Goal: Information Seeking & Learning: Learn about a topic

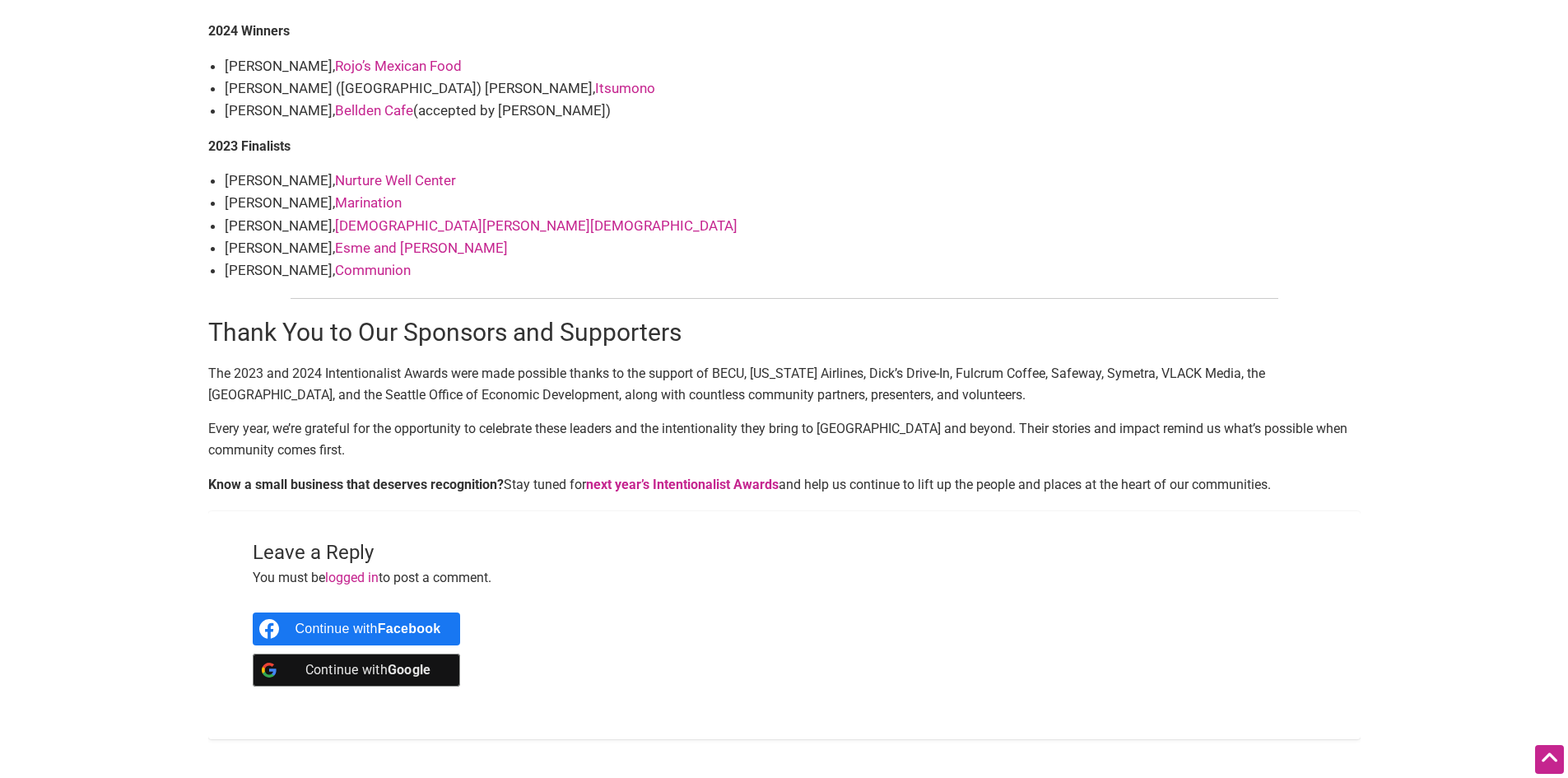
scroll to position [1907, 0]
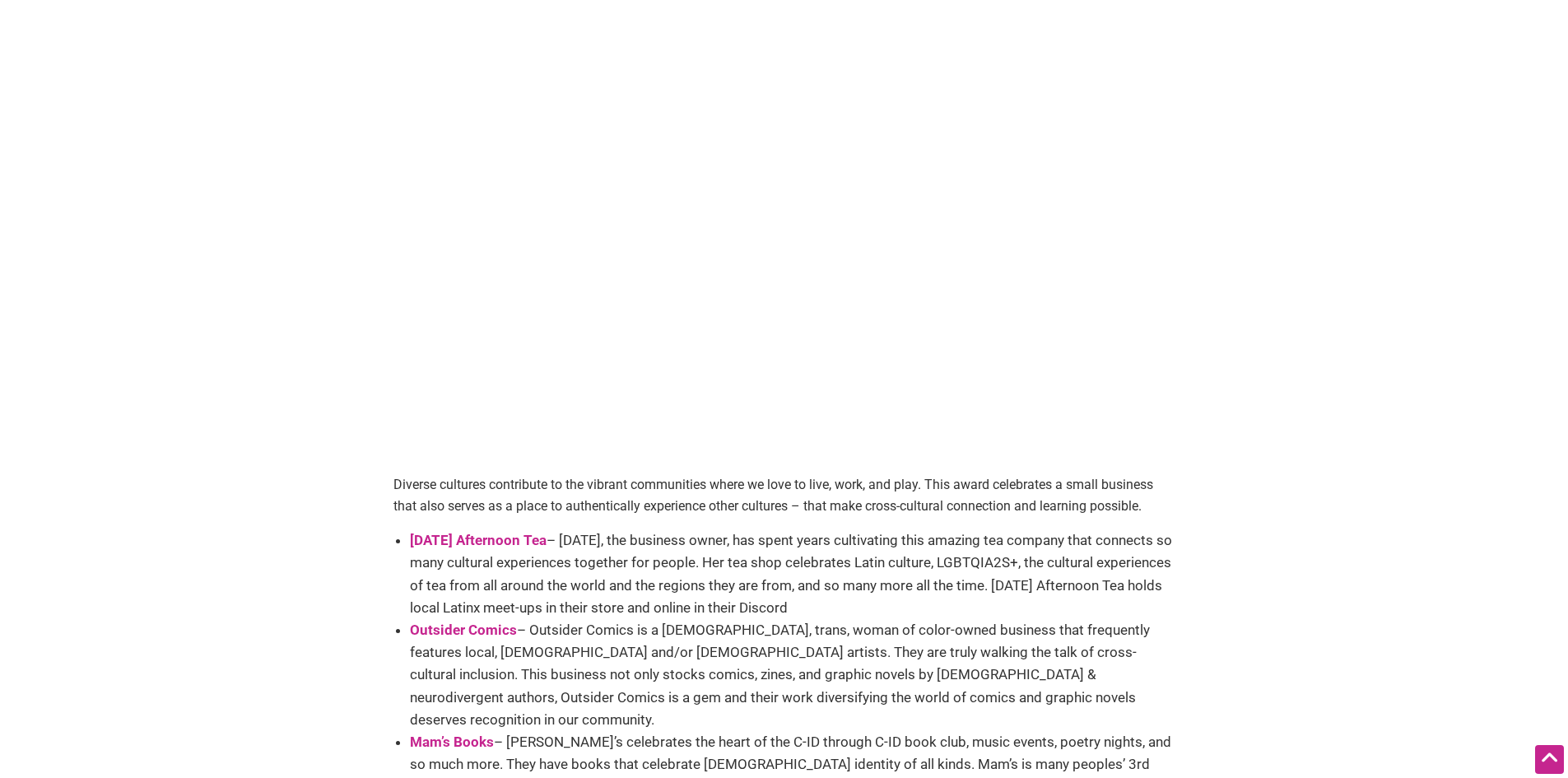
scroll to position [2304, 0]
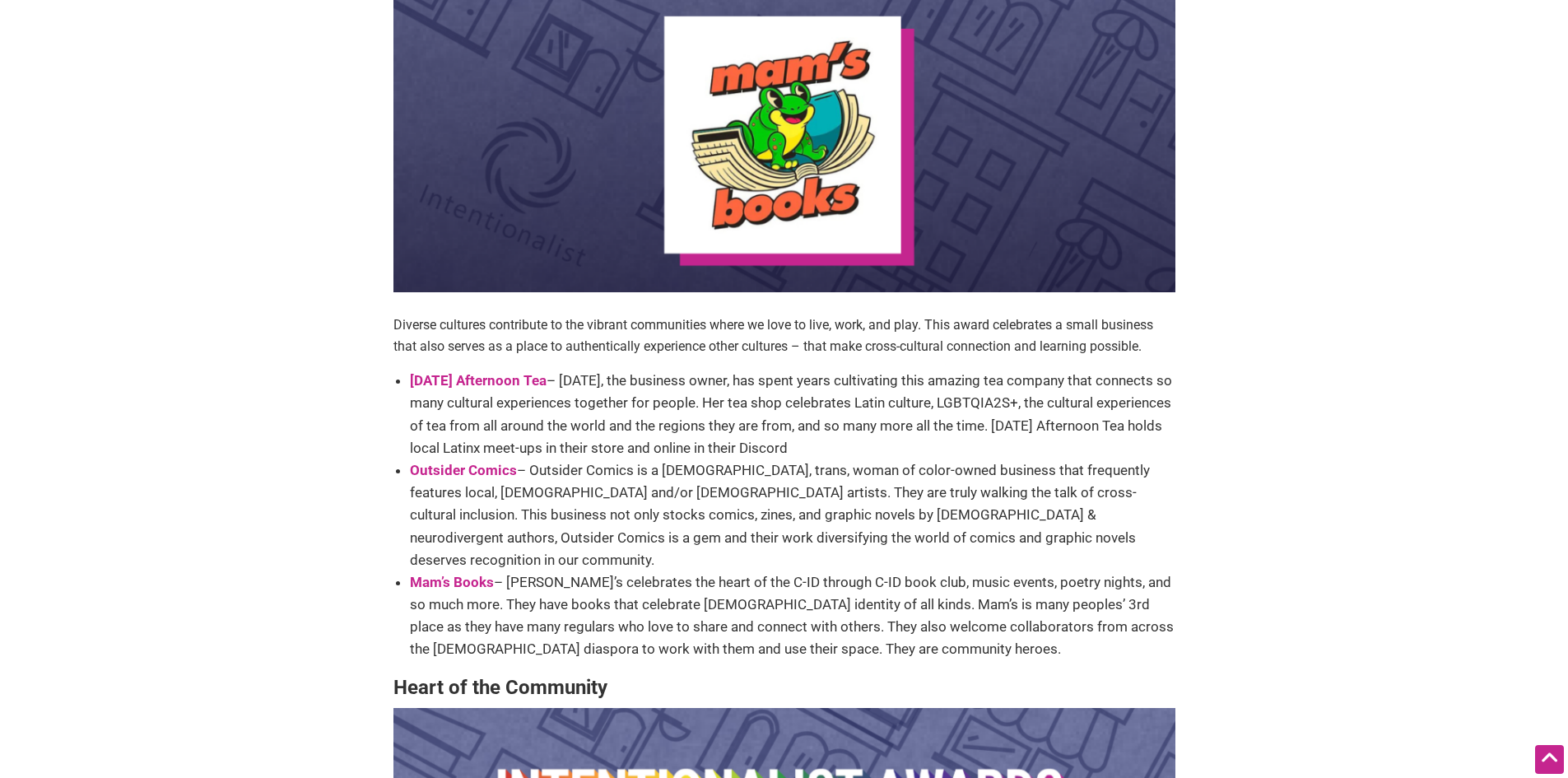
drag, startPoint x: 640, startPoint y: 585, endPoint x: 715, endPoint y: 356, distance: 241.0
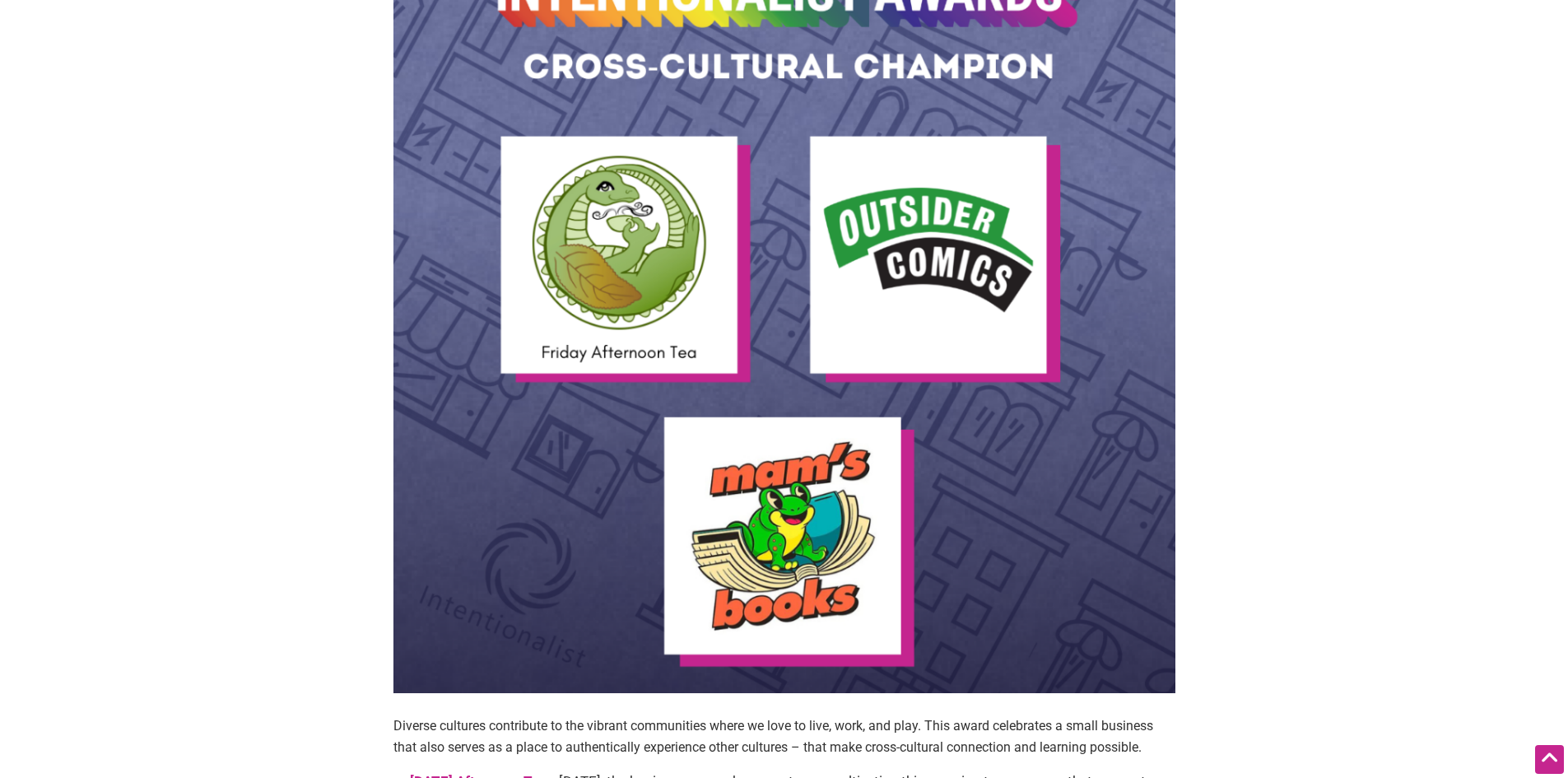
scroll to position [1551, 0]
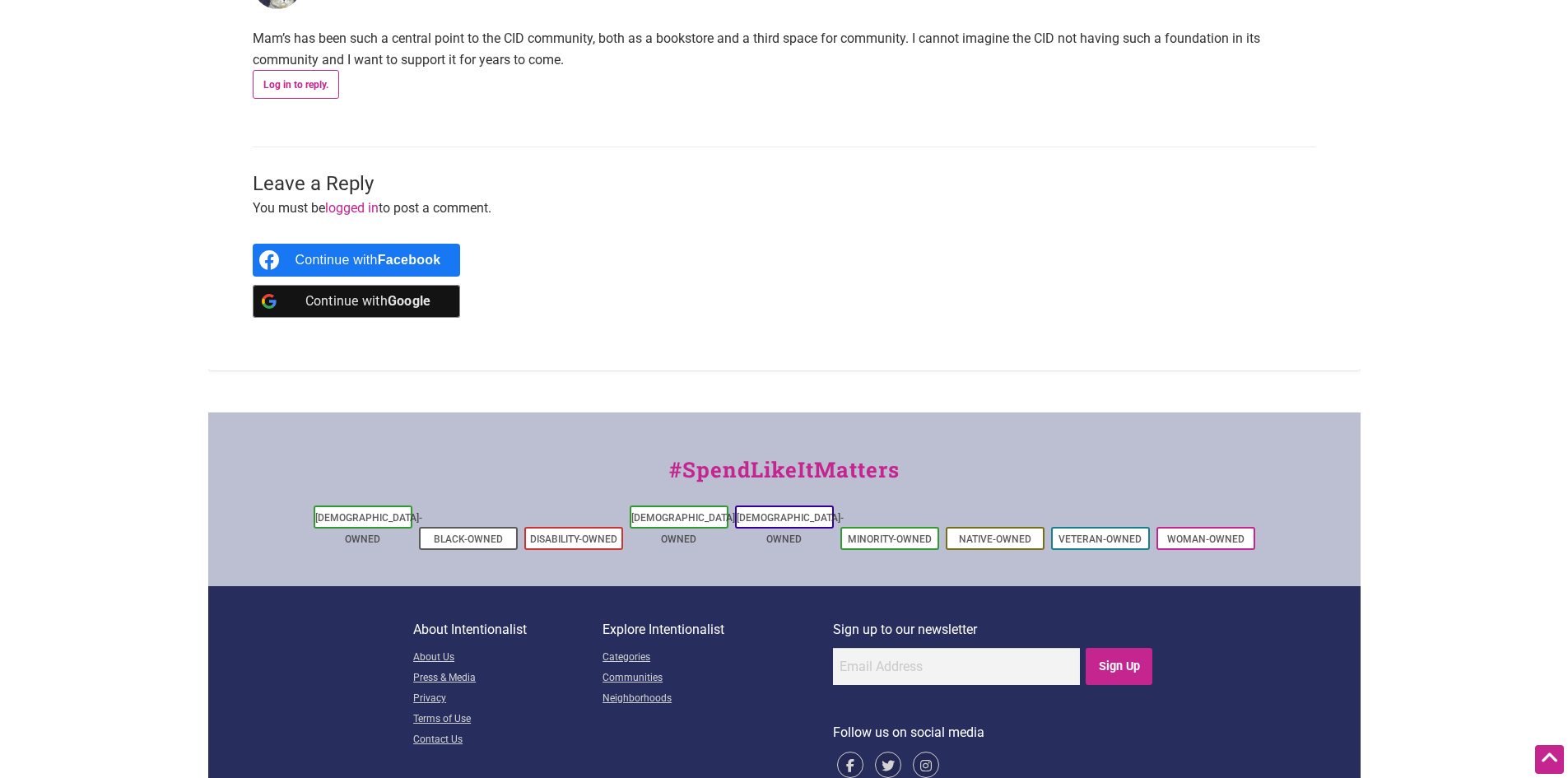
scroll to position [1736, 0]
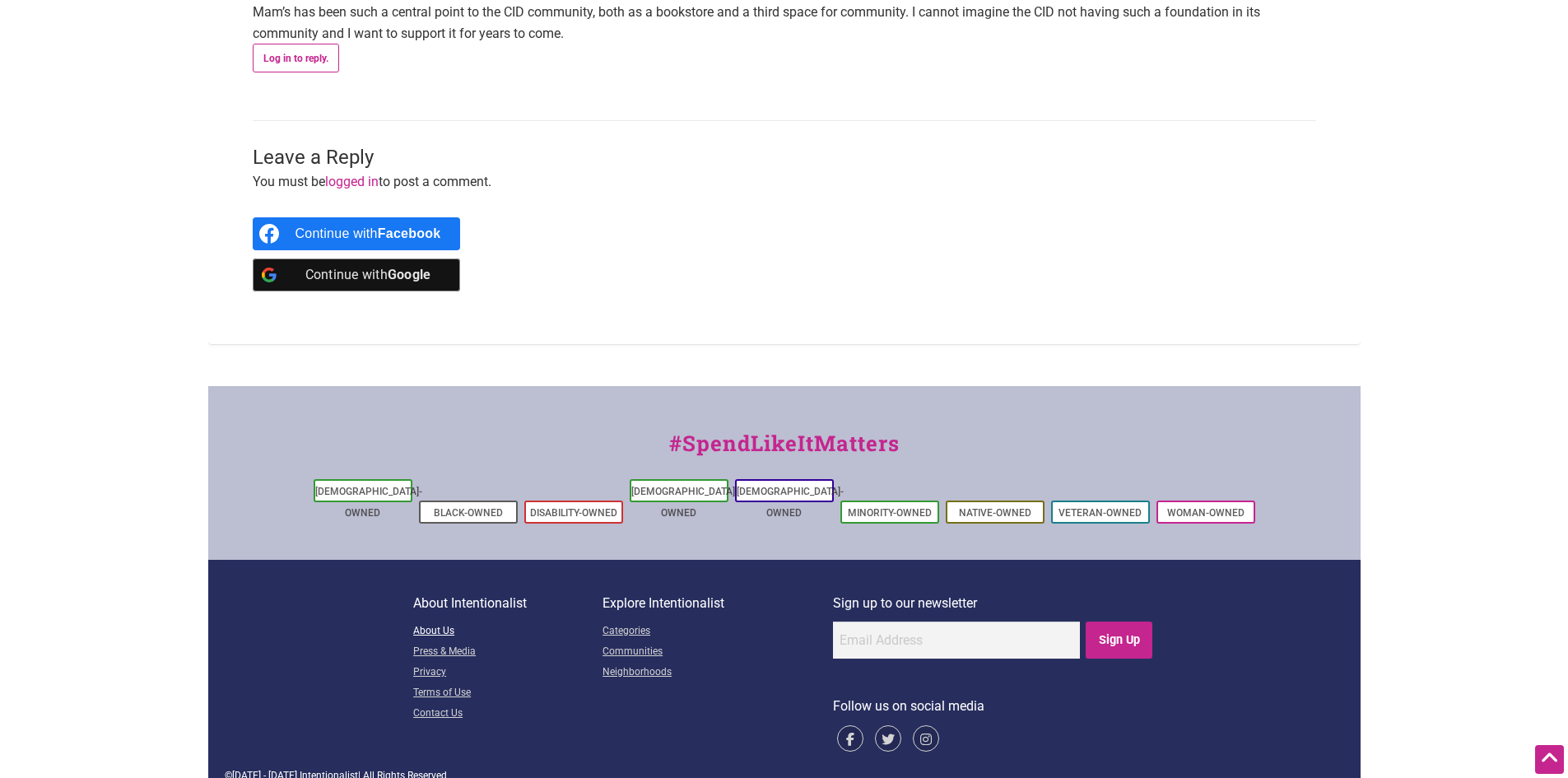
click at [432, 621] on link "About Us" at bounding box center [508, 631] width 189 height 20
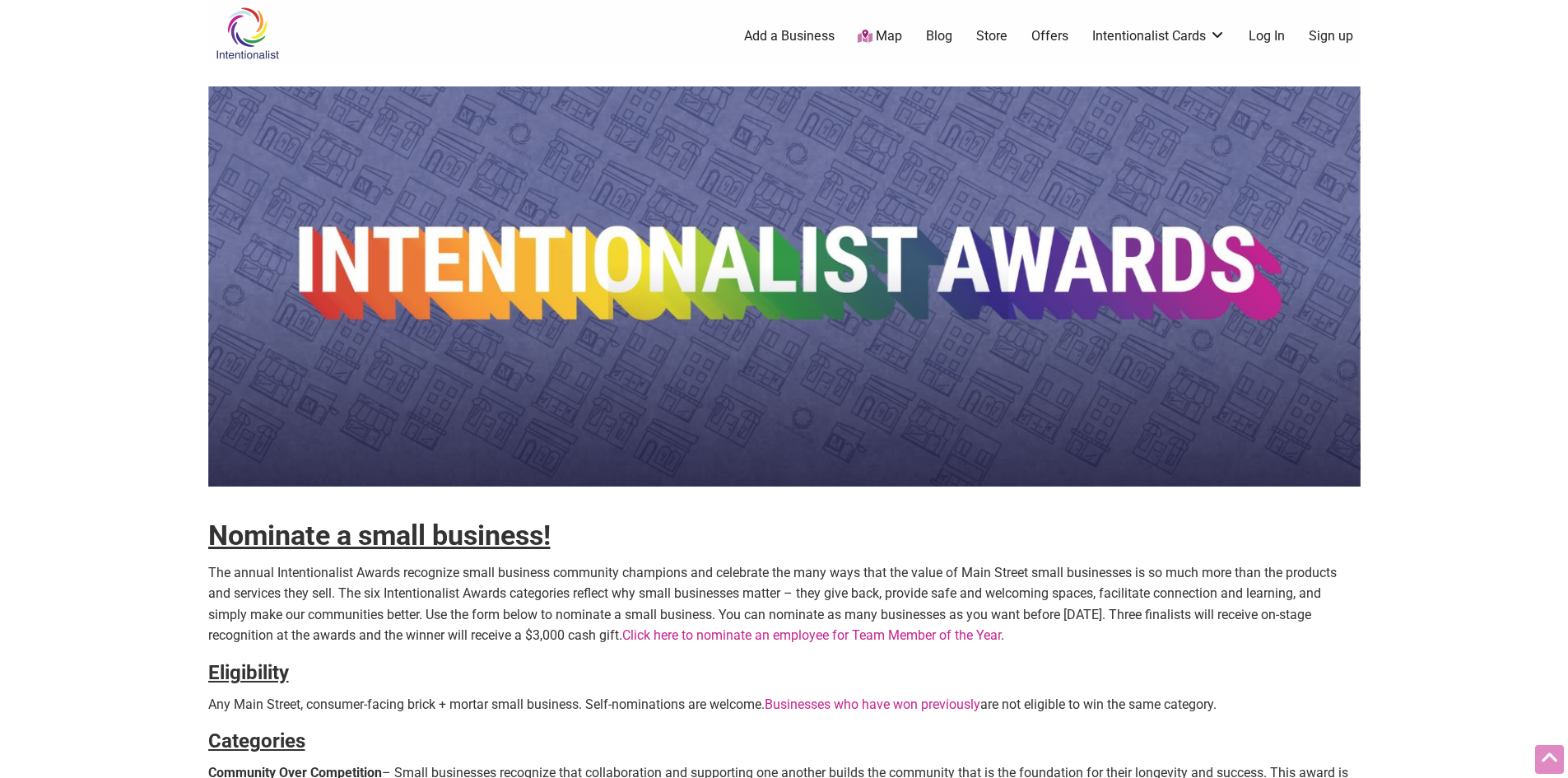
scroll to position [1736, 0]
